Goal: Information Seeking & Learning: Learn about a topic

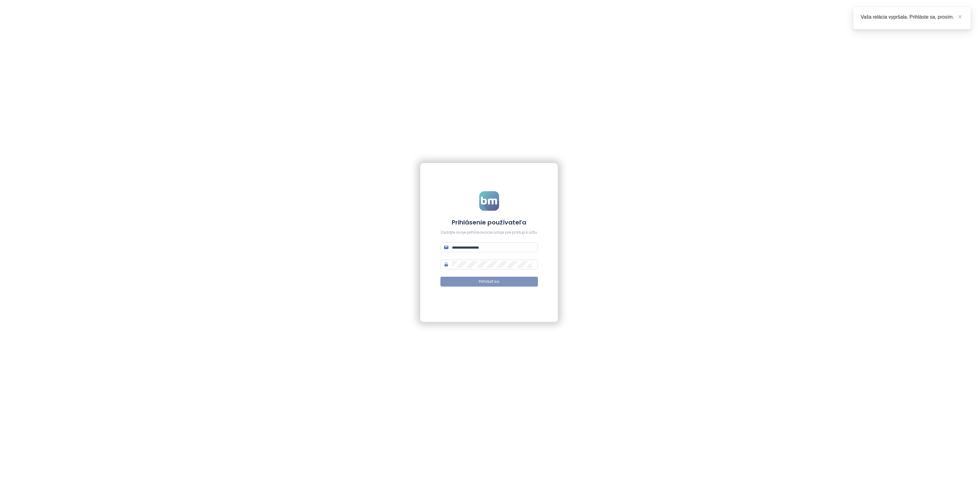
type input "**********"
click at [467, 285] on button "Prihlásiť sa" at bounding box center [488, 282] width 97 height 10
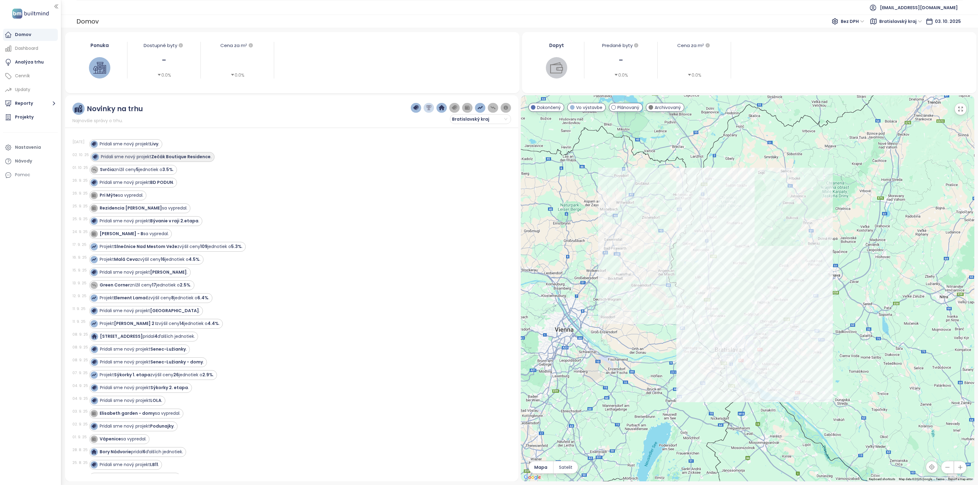
click at [161, 155] on strong "Zečák Boutique Residence" at bounding box center [180, 157] width 59 height 6
click at [167, 159] on strong "Zečák Boutique Residence" at bounding box center [180, 157] width 59 height 6
click at [176, 157] on strong "Zečák Boutique Residence" at bounding box center [180, 157] width 59 height 6
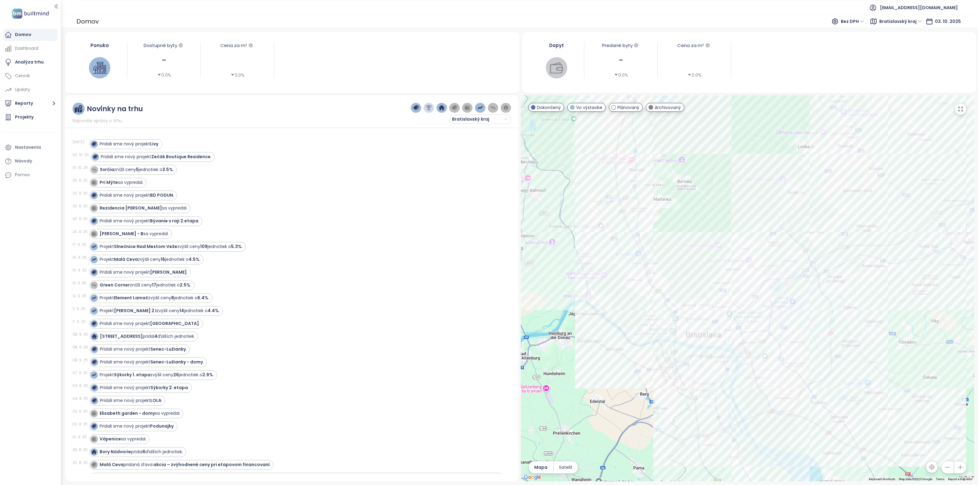
drag, startPoint x: 688, startPoint y: 328, endPoint x: 737, endPoint y: 381, distance: 72.6
click at [737, 381] on div at bounding box center [747, 288] width 453 height 386
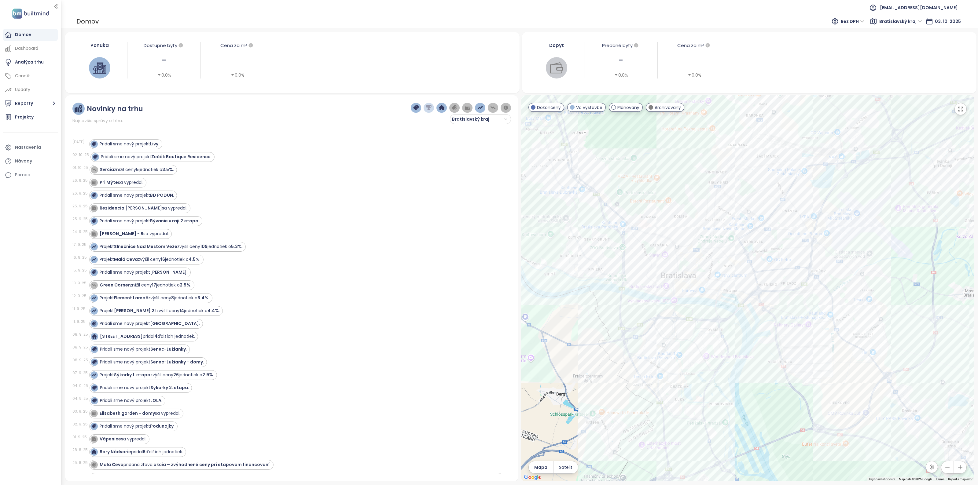
drag, startPoint x: 720, startPoint y: 364, endPoint x: 759, endPoint y: 366, distance: 38.2
click at [759, 366] on div at bounding box center [747, 288] width 453 height 386
click at [175, 157] on strong "Zečák Boutique Residence" at bounding box center [180, 157] width 59 height 6
click at [167, 156] on strong "Zečák Boutique Residence" at bounding box center [180, 157] width 59 height 6
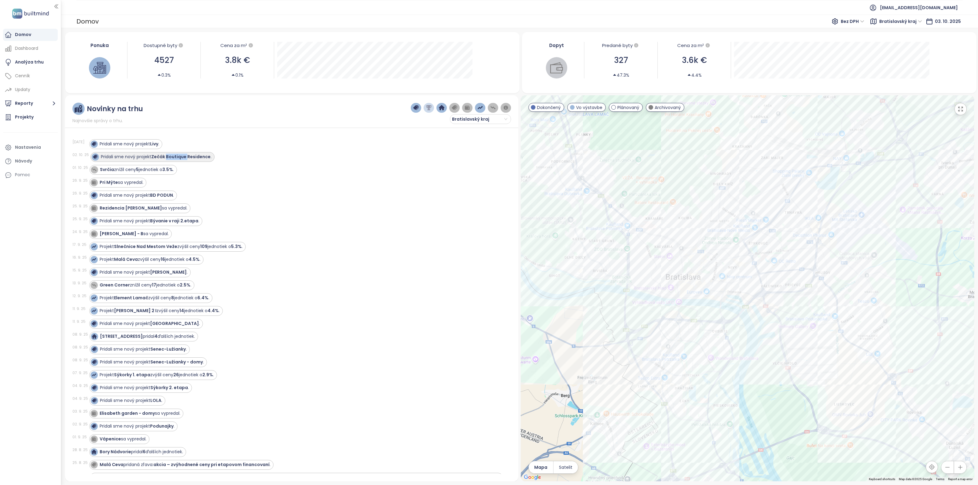
click at [167, 156] on strong "Zečák Boutique Residence" at bounding box center [180, 157] width 59 height 6
click at [152, 156] on strong "Zečák Boutique Residence" at bounding box center [180, 157] width 59 height 6
click at [154, 145] on strong "Livy" at bounding box center [154, 144] width 8 height 6
click at [156, 145] on strong "Livy" at bounding box center [154, 144] width 8 height 6
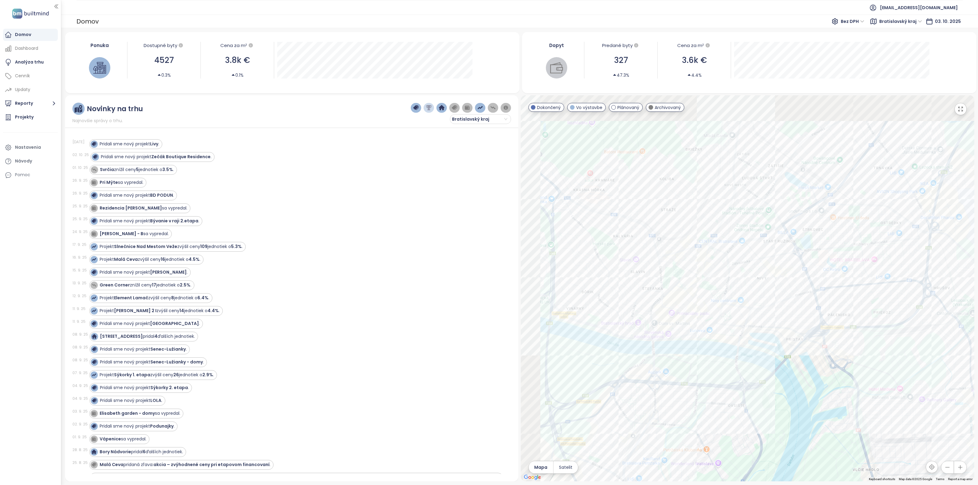
drag, startPoint x: 686, startPoint y: 309, endPoint x: 708, endPoint y: 380, distance: 73.7
click at [708, 380] on div at bounding box center [747, 288] width 453 height 386
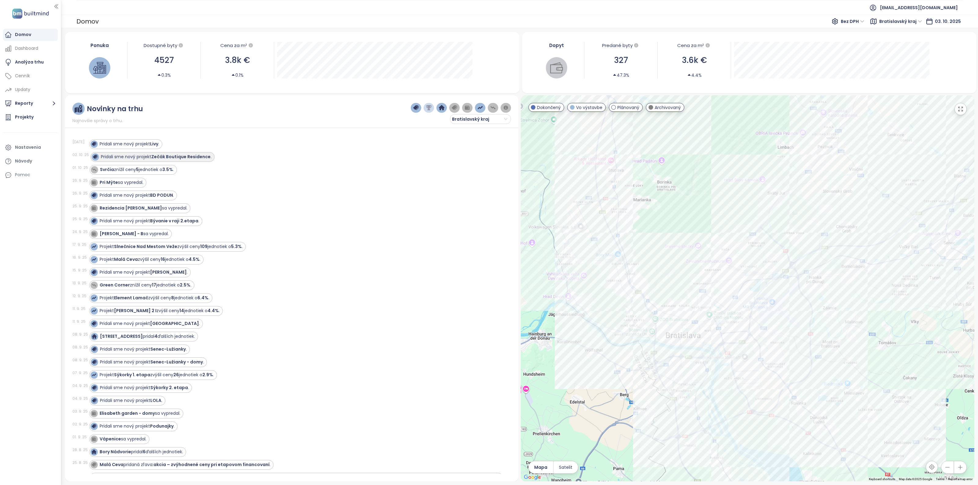
click at [168, 153] on div "Pridali sme nový projekt Zečák Boutique Residence ." at bounding box center [152, 157] width 124 height 10
click at [27, 119] on div "Projekty" at bounding box center [24, 117] width 19 height 8
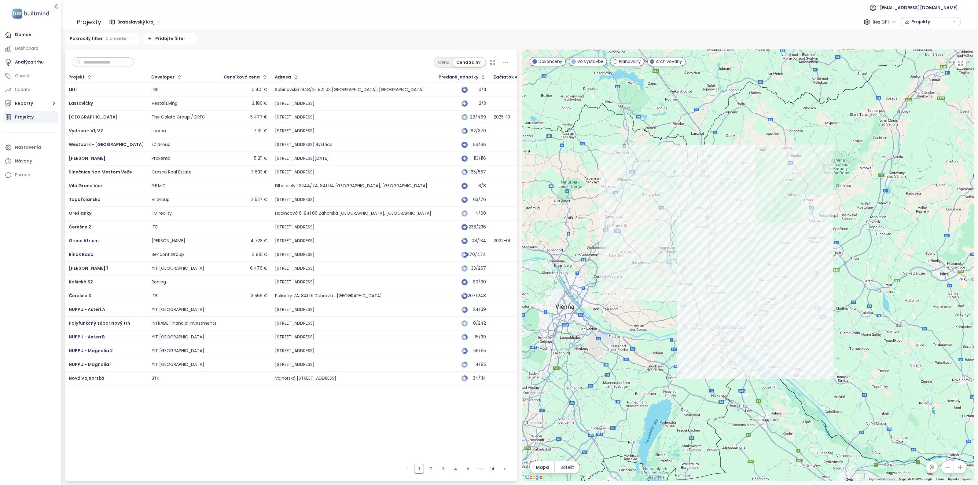
click at [110, 63] on input "text" at bounding box center [105, 62] width 49 height 9
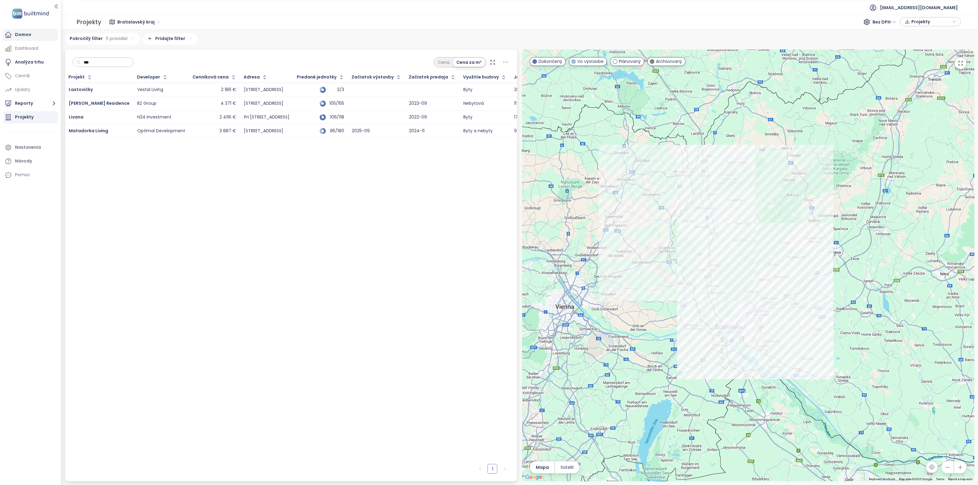
type input "***"
click at [29, 38] on div "Domov" at bounding box center [23, 35] width 16 height 8
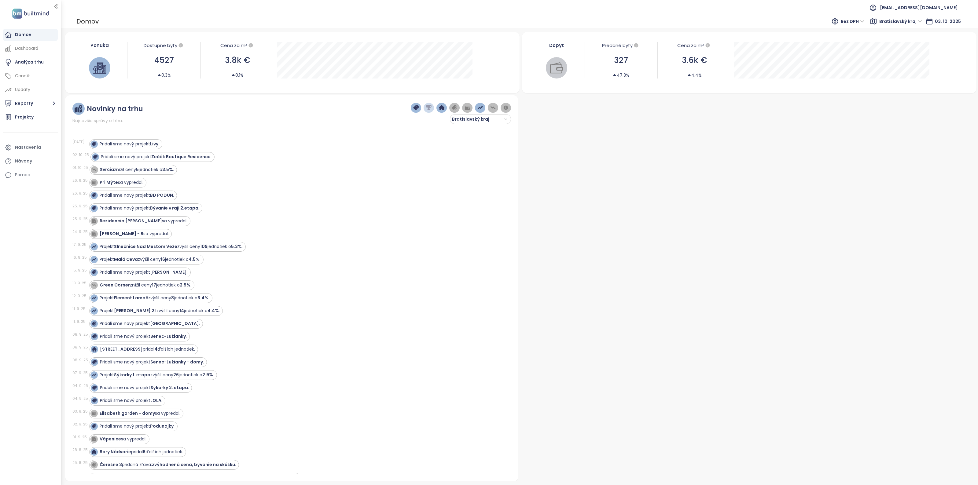
click at [156, 144] on strong "Livy" at bounding box center [154, 144] width 8 height 6
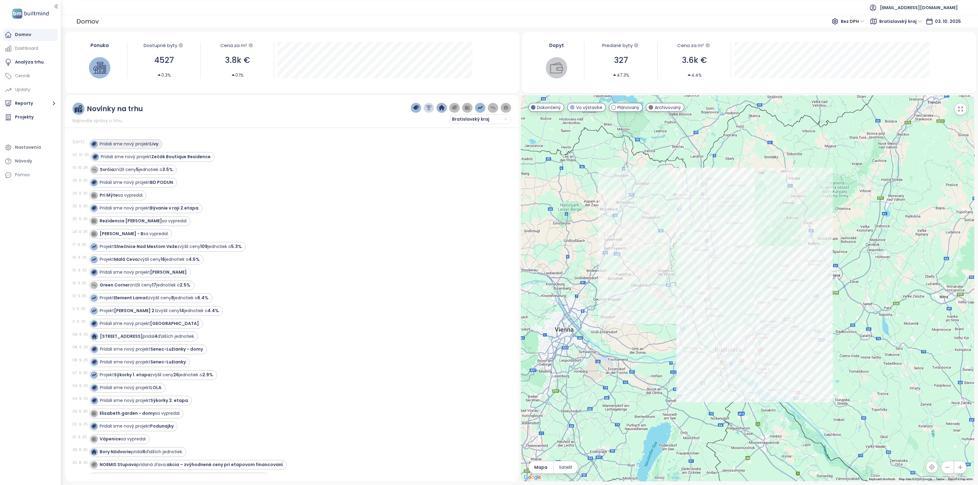
click at [157, 145] on strong "Livy" at bounding box center [154, 144] width 8 height 6
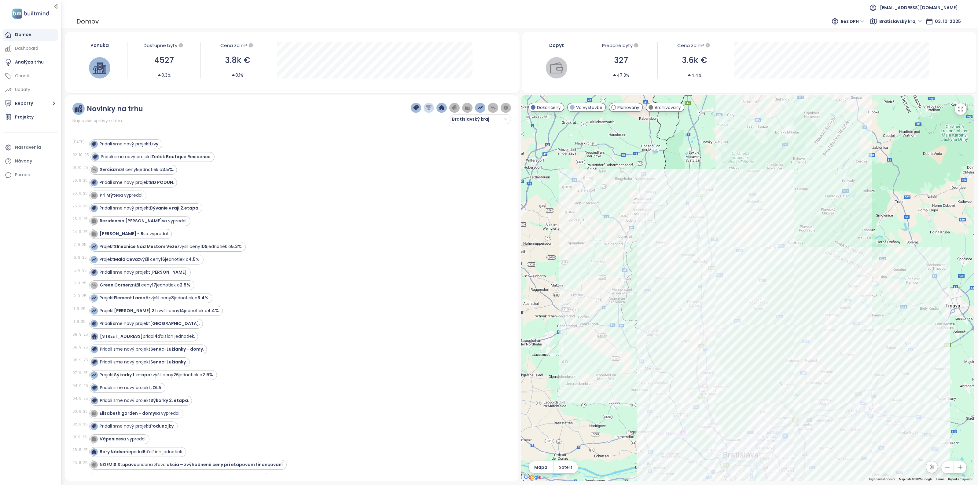
click at [679, 226] on div at bounding box center [747, 288] width 453 height 386
drag, startPoint x: 730, startPoint y: 326, endPoint x: 705, endPoint y: 276, distance: 56.7
click at [705, 276] on div at bounding box center [747, 288] width 453 height 386
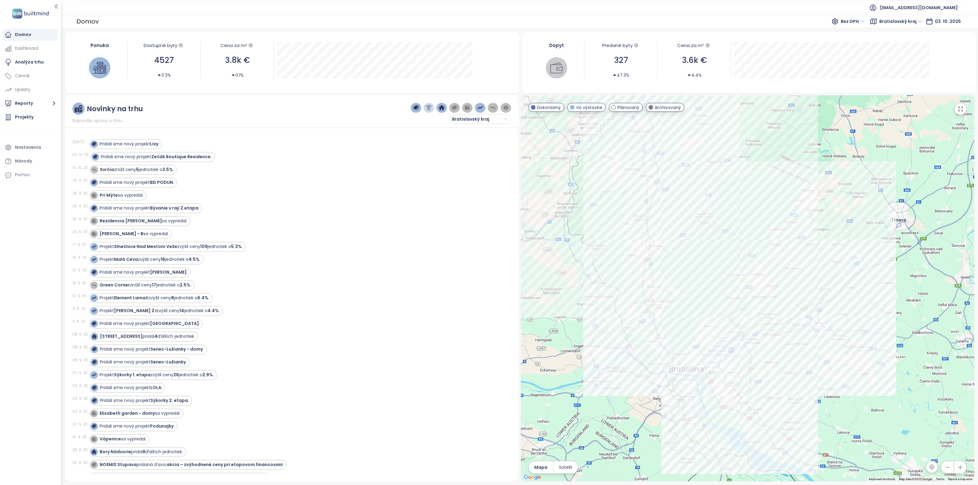
drag, startPoint x: 738, startPoint y: 340, endPoint x: 714, endPoint y: 332, distance: 24.7
click at [683, 251] on div at bounding box center [747, 288] width 453 height 386
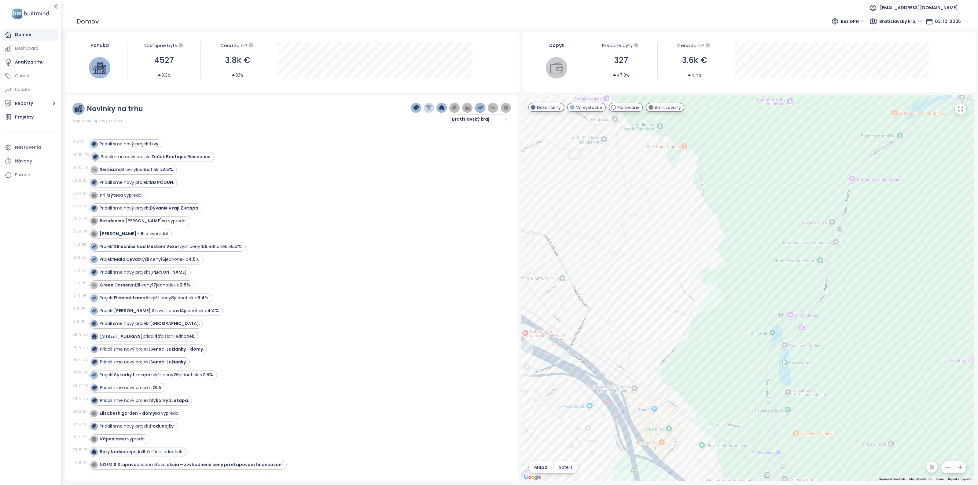
drag, startPoint x: 634, startPoint y: 367, endPoint x: 624, endPoint y: 329, distance: 39.0
click at [624, 329] on div at bounding box center [747, 288] width 453 height 386
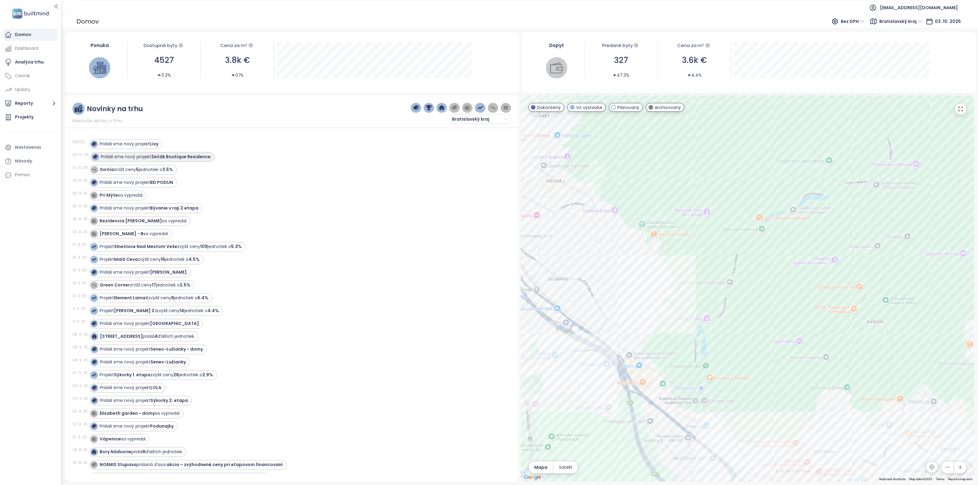
click at [171, 156] on strong "Zečák Boutique Residence" at bounding box center [180, 157] width 59 height 6
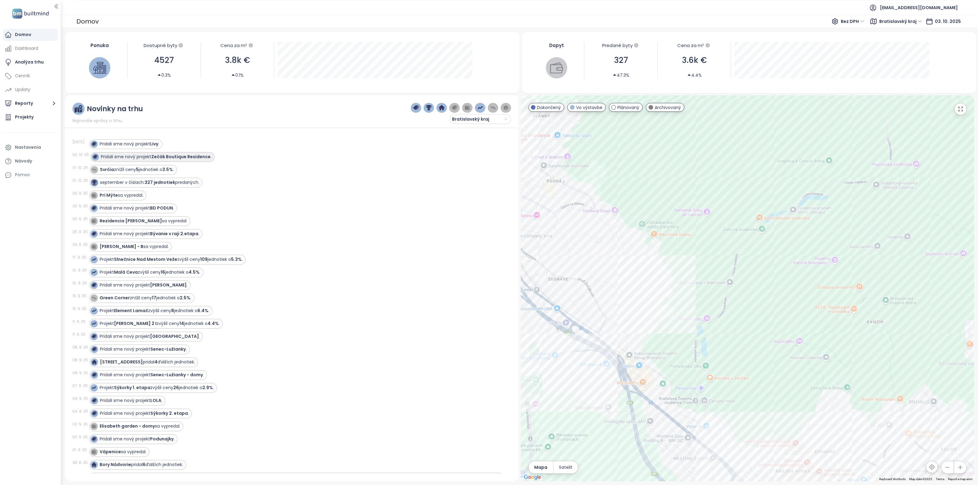
click at [171, 156] on strong "Zečák Boutique Residence" at bounding box center [180, 157] width 59 height 6
click at [159, 152] on div "Pridali sme nový projekt Zečák Boutique Residence ." at bounding box center [152, 157] width 124 height 10
click at [161, 156] on strong "Zečák Boutique Residence" at bounding box center [180, 157] width 59 height 6
drag, startPoint x: 153, startPoint y: 157, endPoint x: 211, endPoint y: 163, distance: 58.1
click at [211, 163] on div "[DATE] Pridali sme nový projekt Zečák Boutique Residence ." at bounding box center [287, 157] width 431 height 13
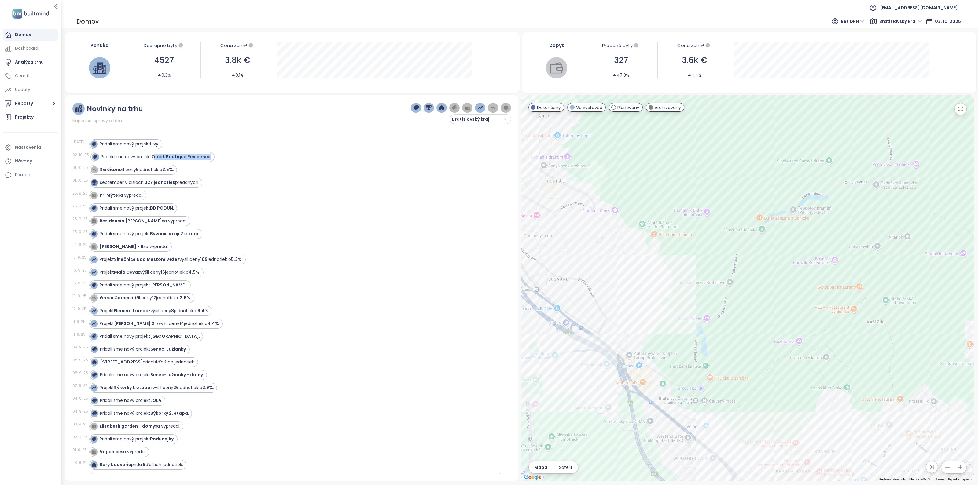
copy div "ečák Boutique Residence ."
